Goal: Task Accomplishment & Management: Manage account settings

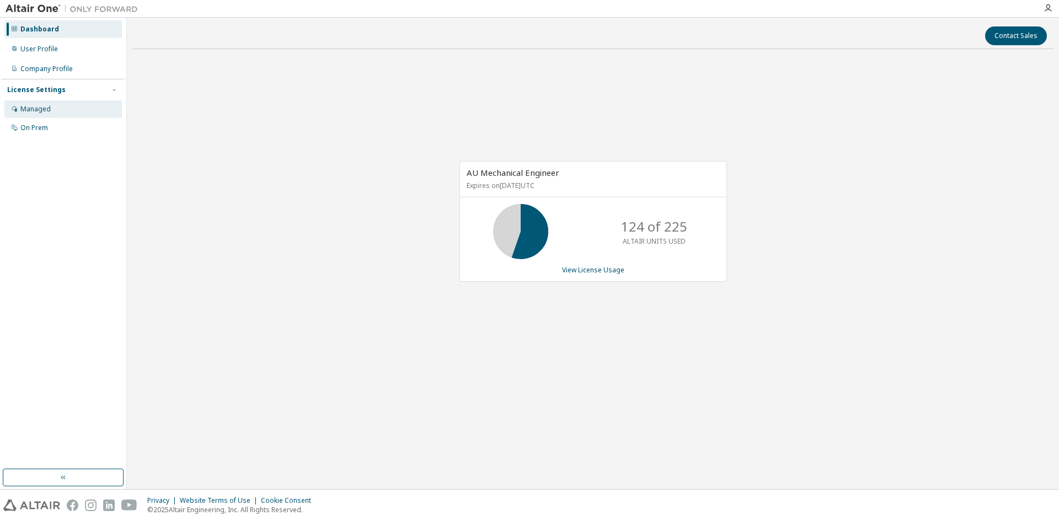
click at [93, 100] on div "Managed" at bounding box center [62, 109] width 117 height 18
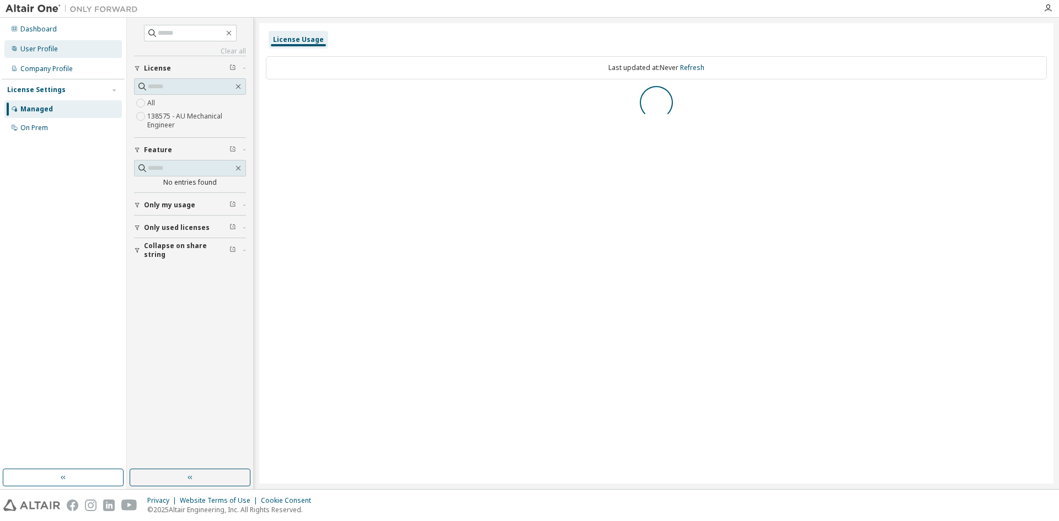
click at [102, 47] on div "User Profile" at bounding box center [62, 49] width 117 height 18
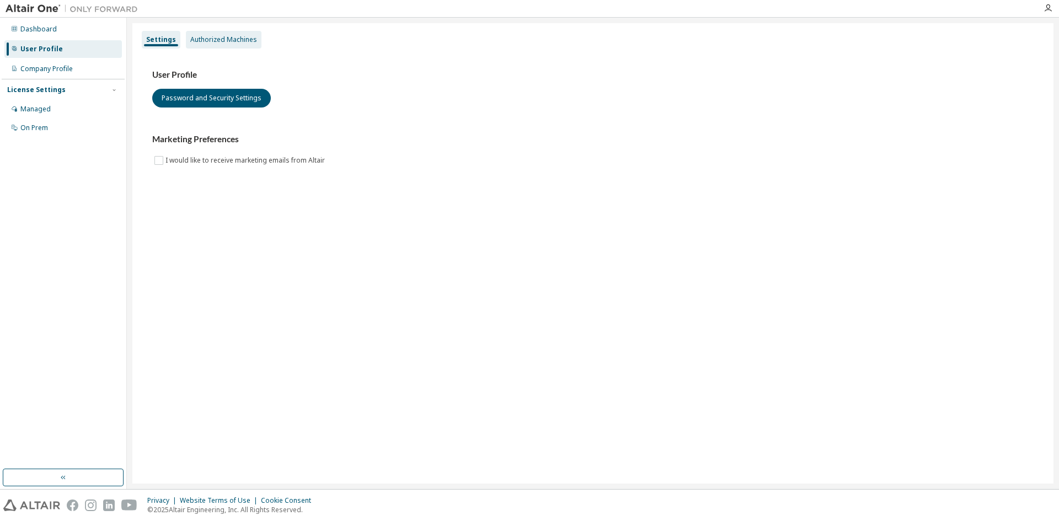
click at [239, 38] on div "Authorized Machines" at bounding box center [223, 39] width 67 height 9
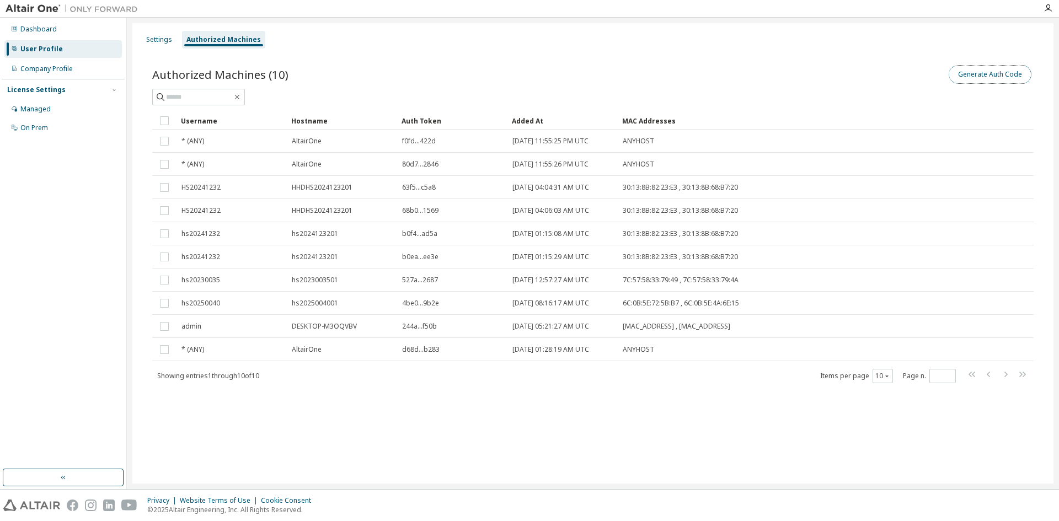
click at [963, 73] on button "Generate Auth Code" at bounding box center [990, 74] width 83 height 19
